Goal: Information Seeking & Learning: Learn about a topic

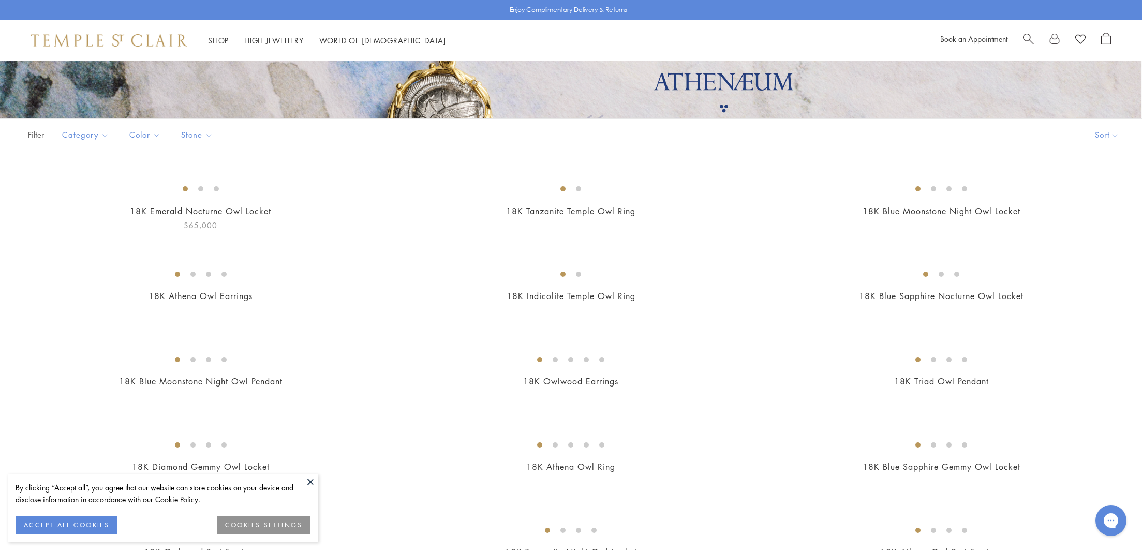
scroll to position [396, 0]
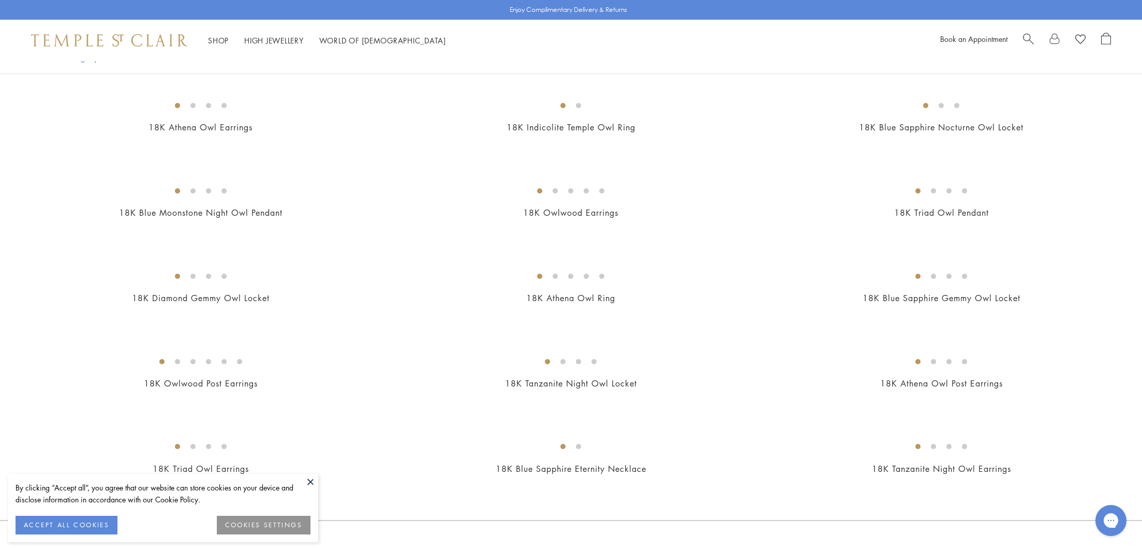
click at [308, 483] on button at bounding box center [311, 482] width 16 height 16
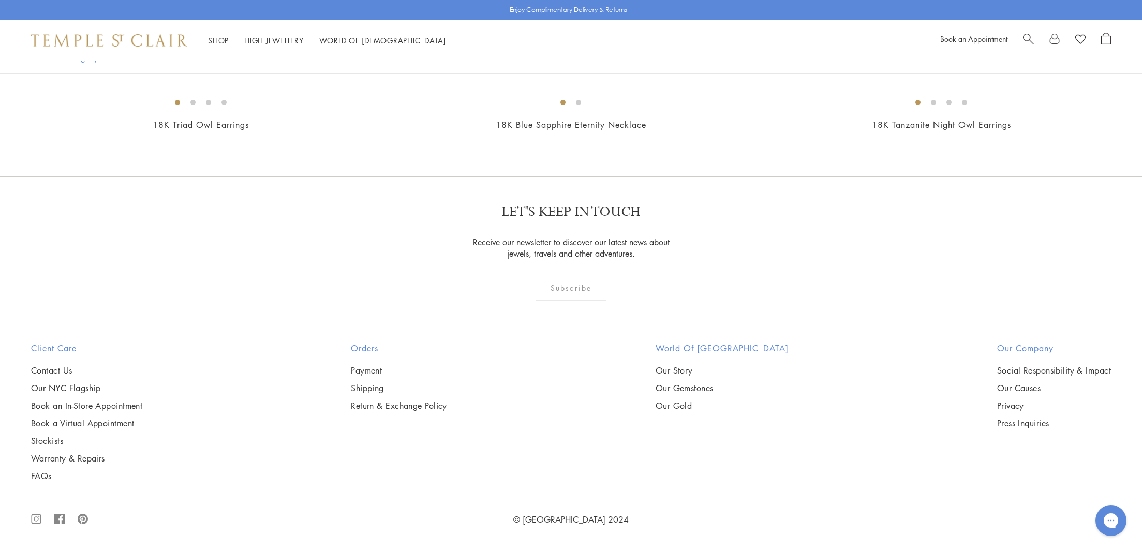
scroll to position [0, 0]
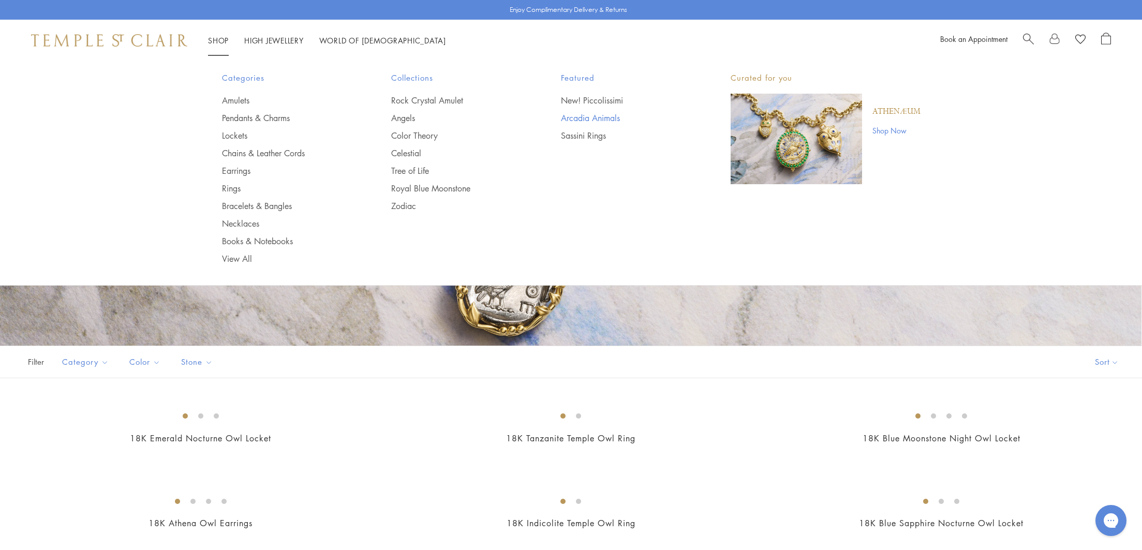
click at [586, 117] on link "Arcadia Animals" at bounding box center [625, 117] width 128 height 11
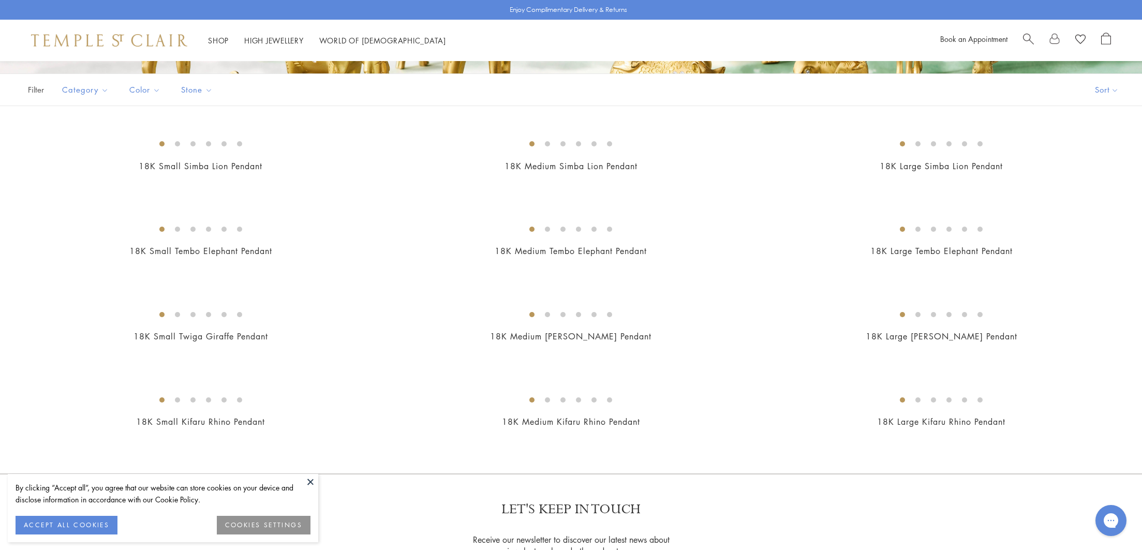
scroll to position [362, 0]
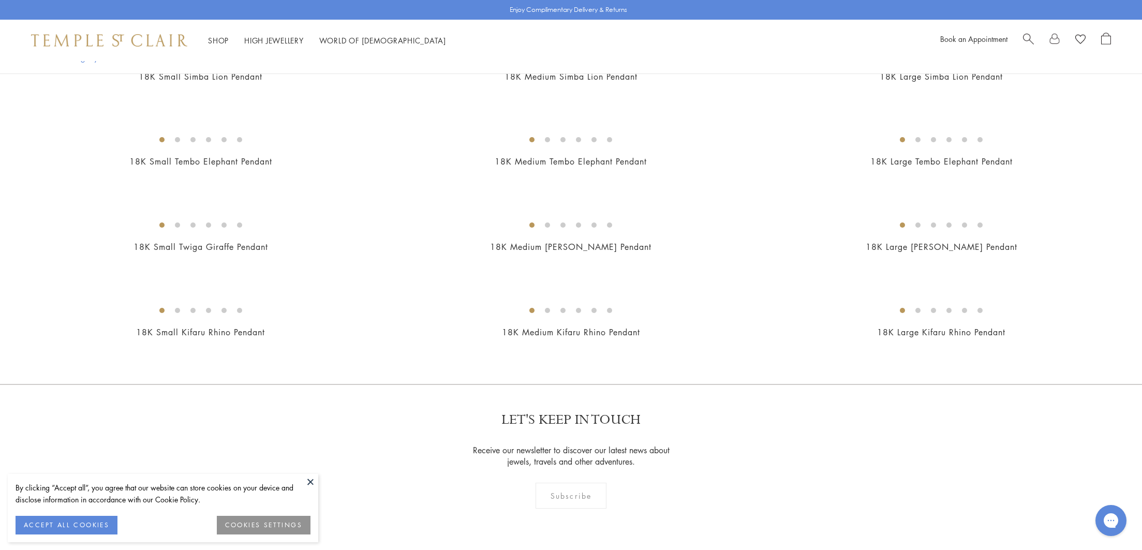
click at [309, 480] on button at bounding box center [311, 482] width 16 height 16
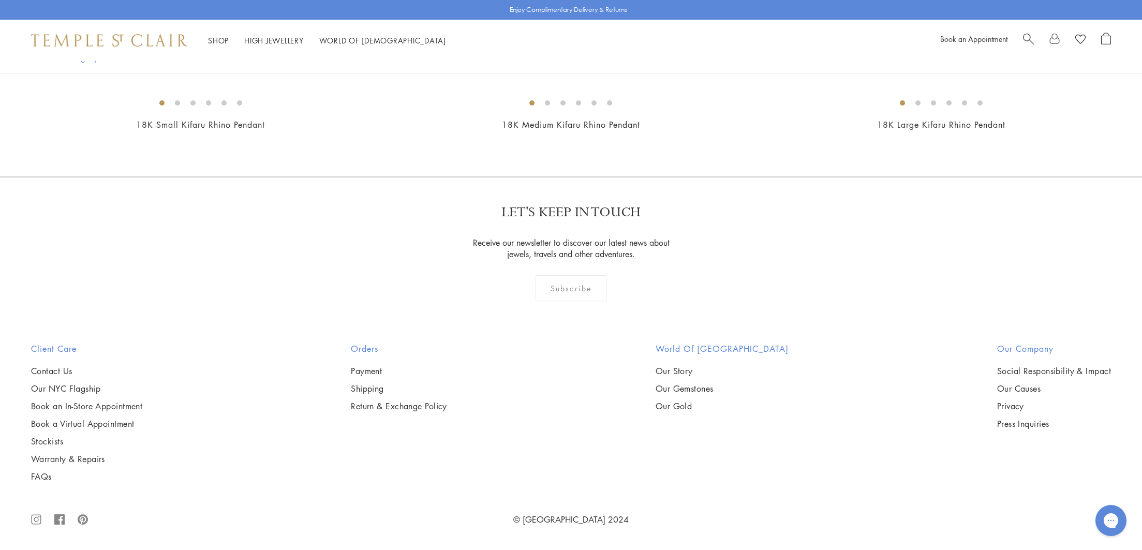
scroll to position [0, 0]
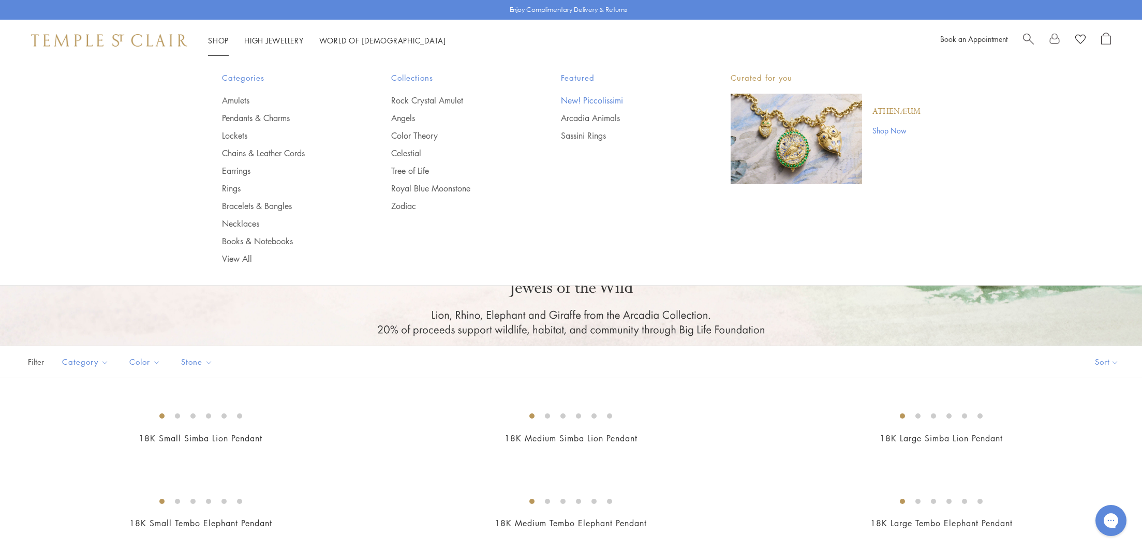
click at [588, 102] on link "New! Piccolissimi" at bounding box center [625, 100] width 128 height 11
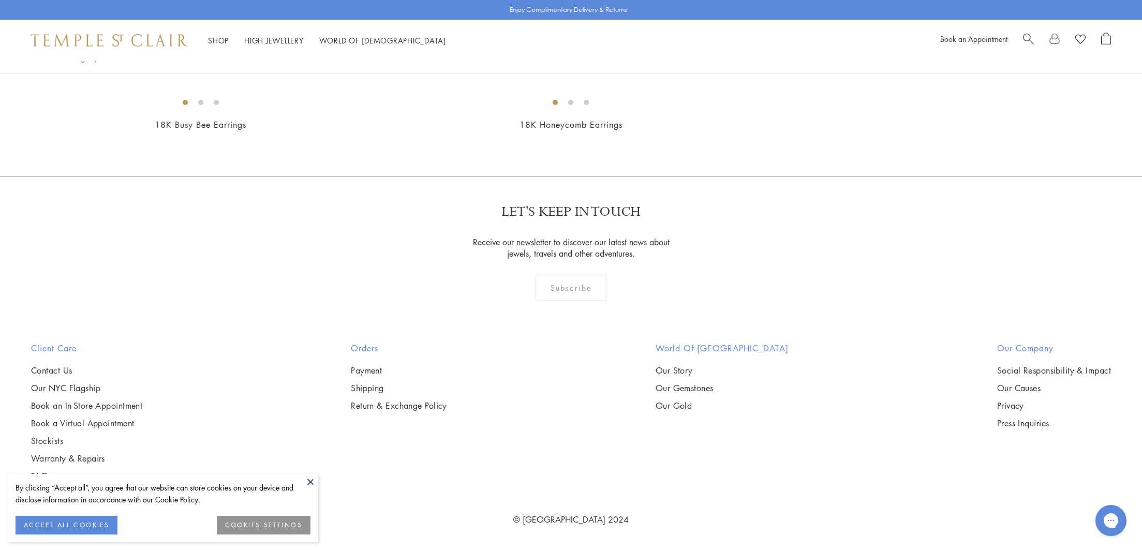
scroll to position [1062, 0]
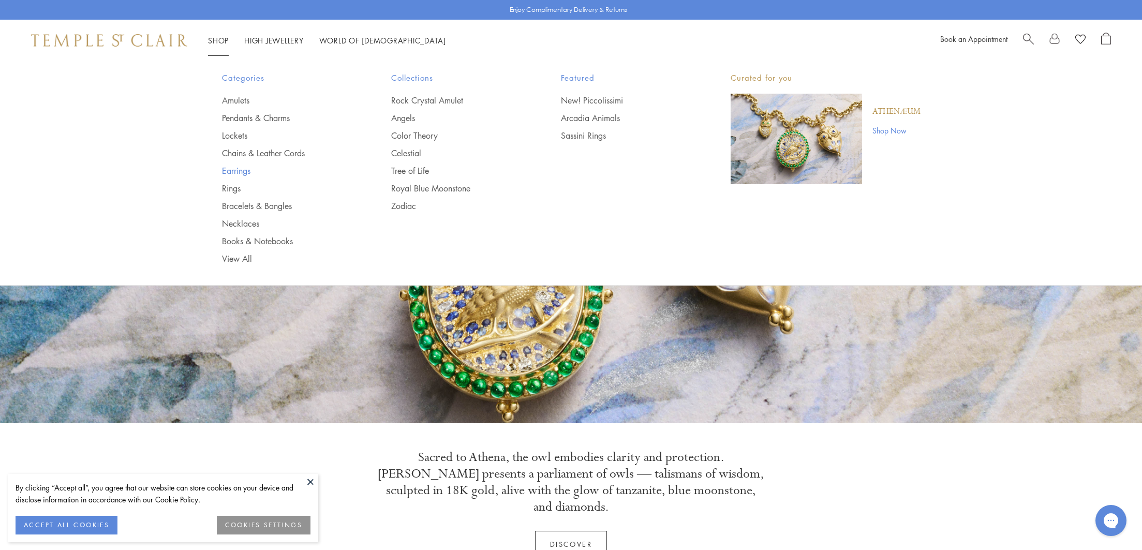
click at [246, 173] on link "Earrings" at bounding box center [286, 170] width 128 height 11
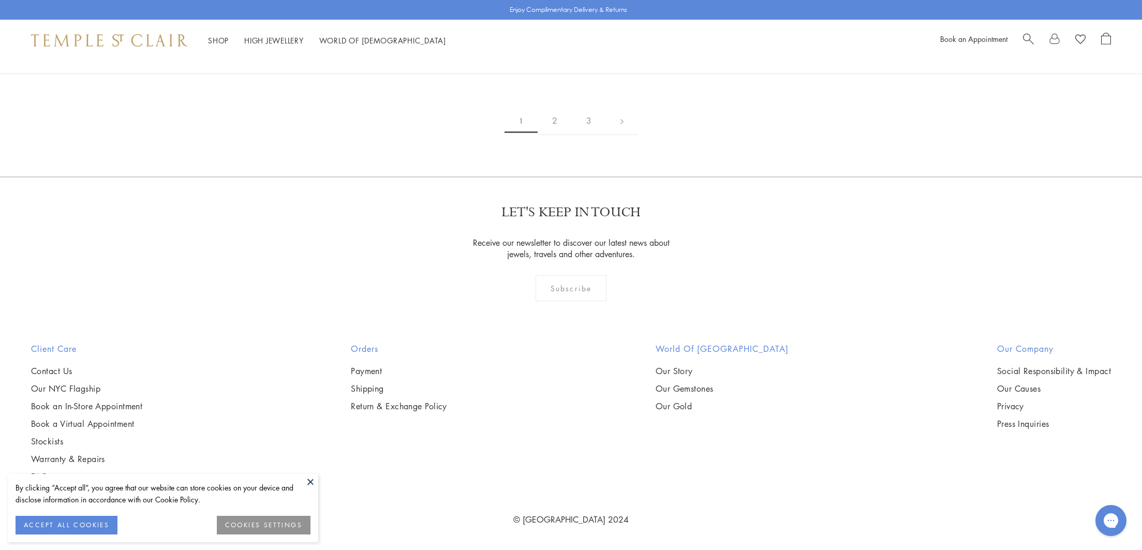
scroll to position [3004, 0]
click at [309, 481] on button at bounding box center [311, 482] width 16 height 16
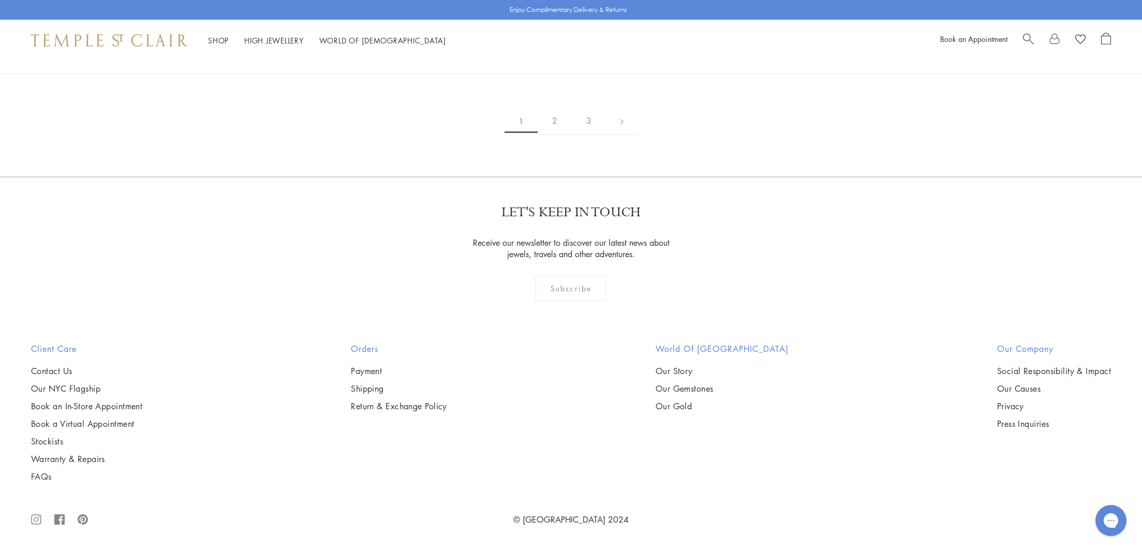
scroll to position [7365, 0]
click at [557, 135] on link "2" at bounding box center [555, 121] width 34 height 28
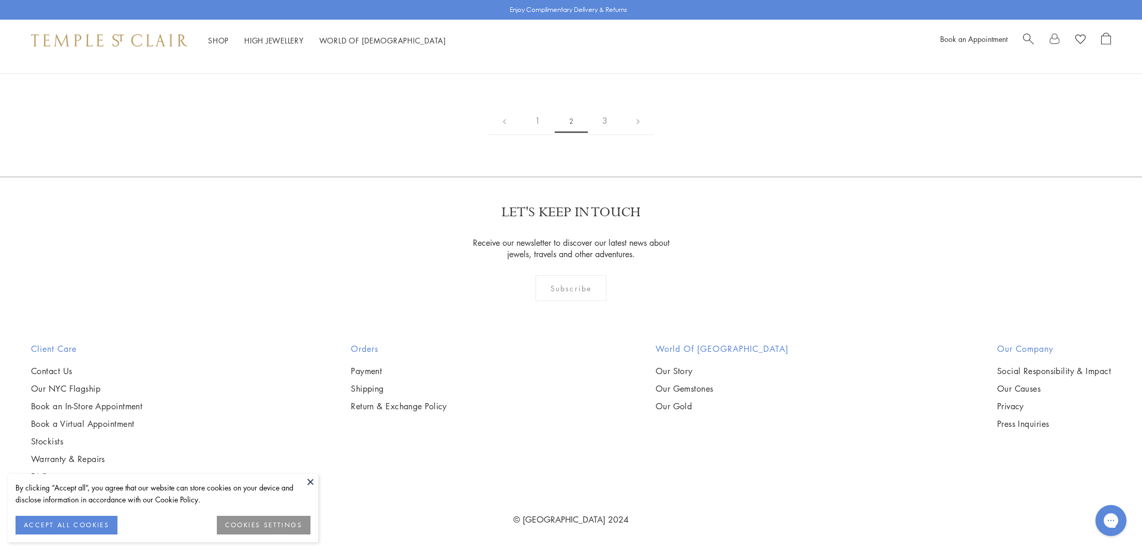
scroll to position [2230, 0]
click at [308, 480] on button at bounding box center [311, 482] width 16 height 16
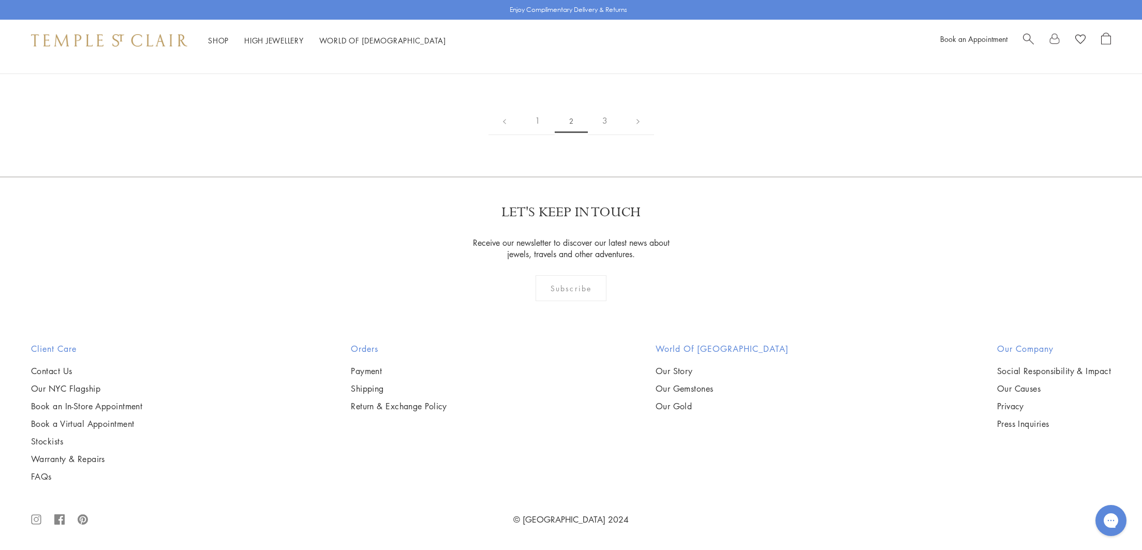
scroll to position [6823, 0]
click at [608, 135] on link "3" at bounding box center [605, 121] width 34 height 28
